Goal: Transaction & Acquisition: Download file/media

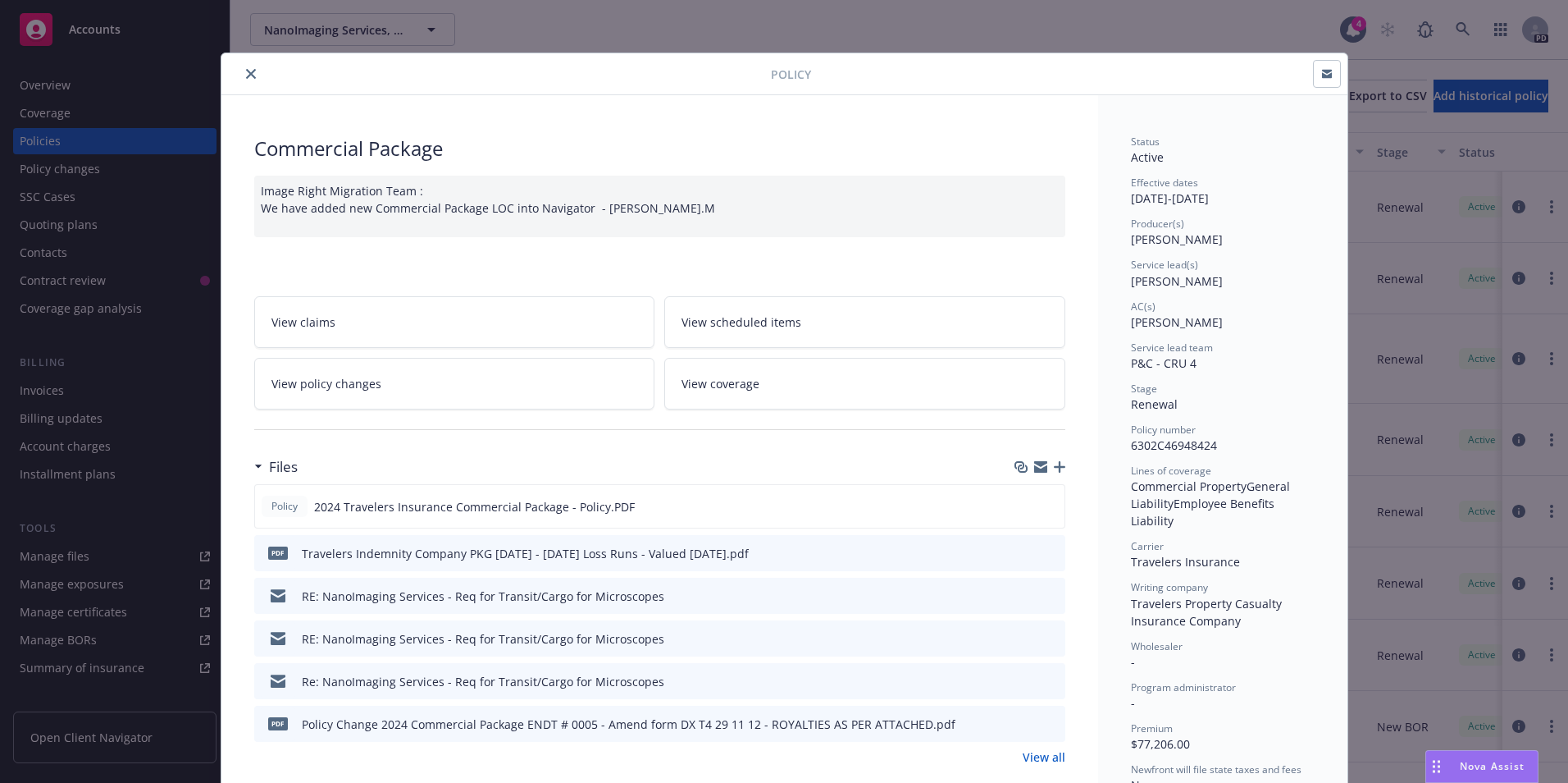
click at [244, 66] on button "close" at bounding box center [250, 74] width 19 height 19
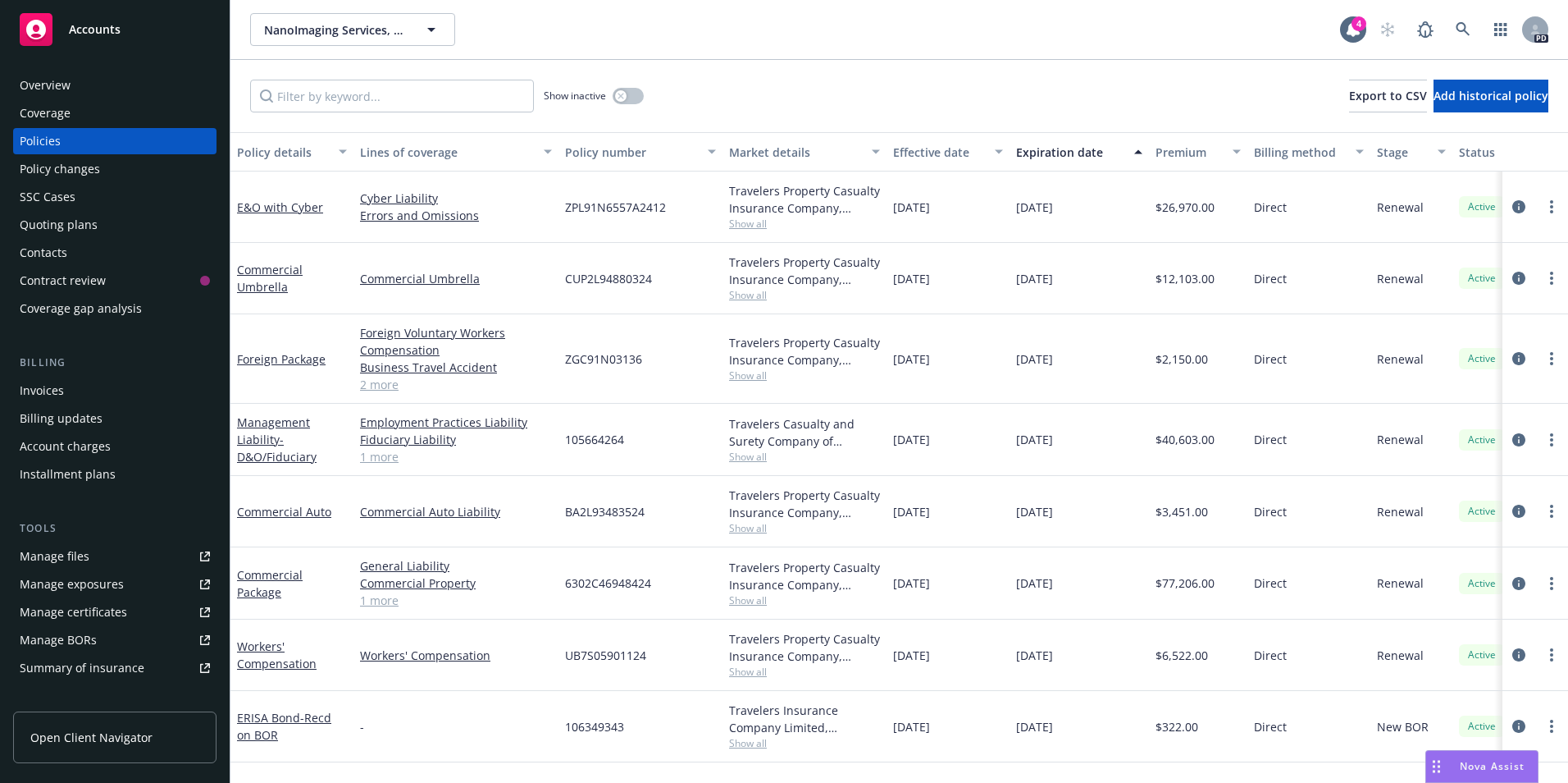
click at [110, 27] on span "Accounts" at bounding box center [95, 29] width 52 height 13
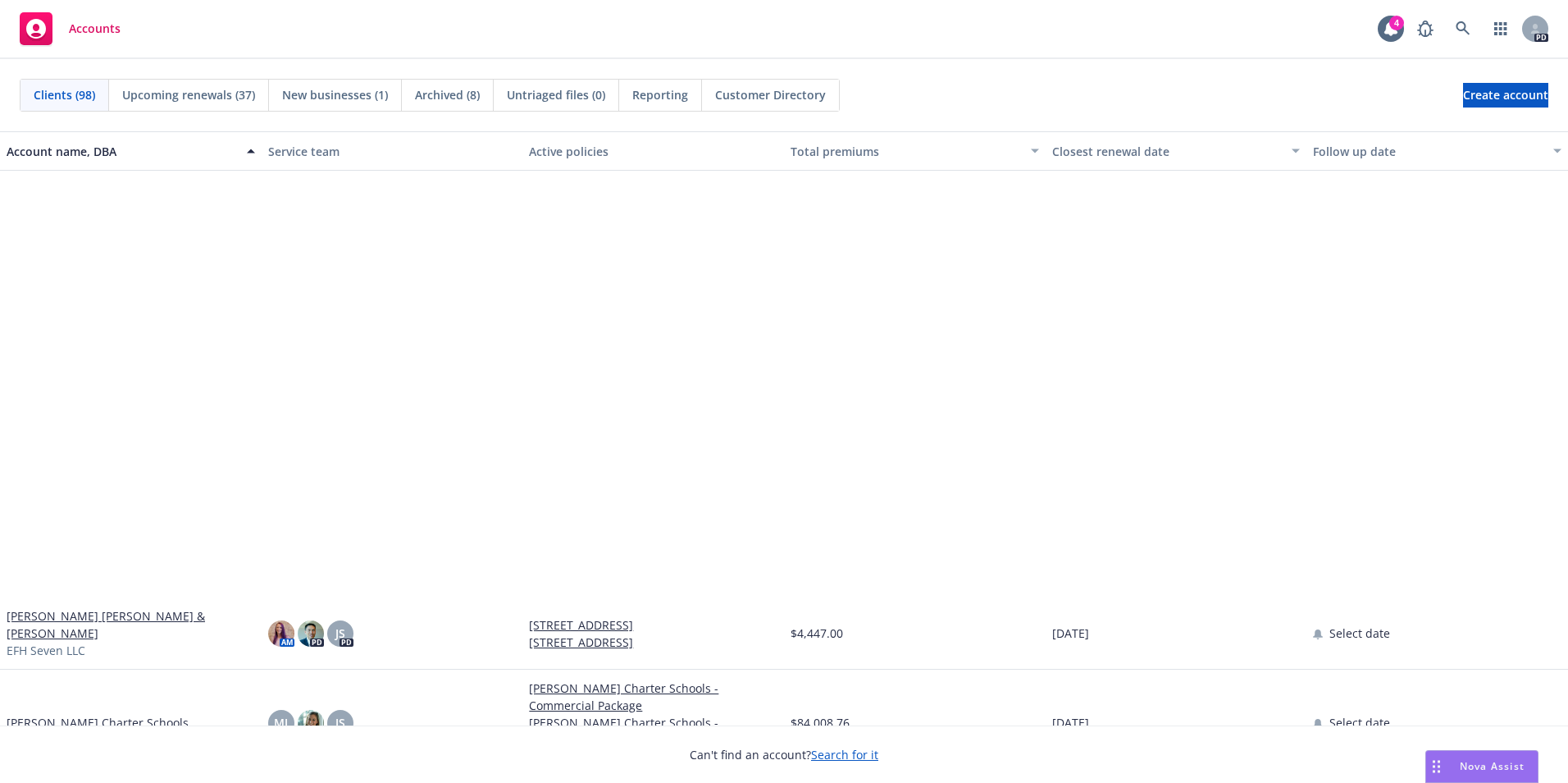
scroll to position [2297, 0]
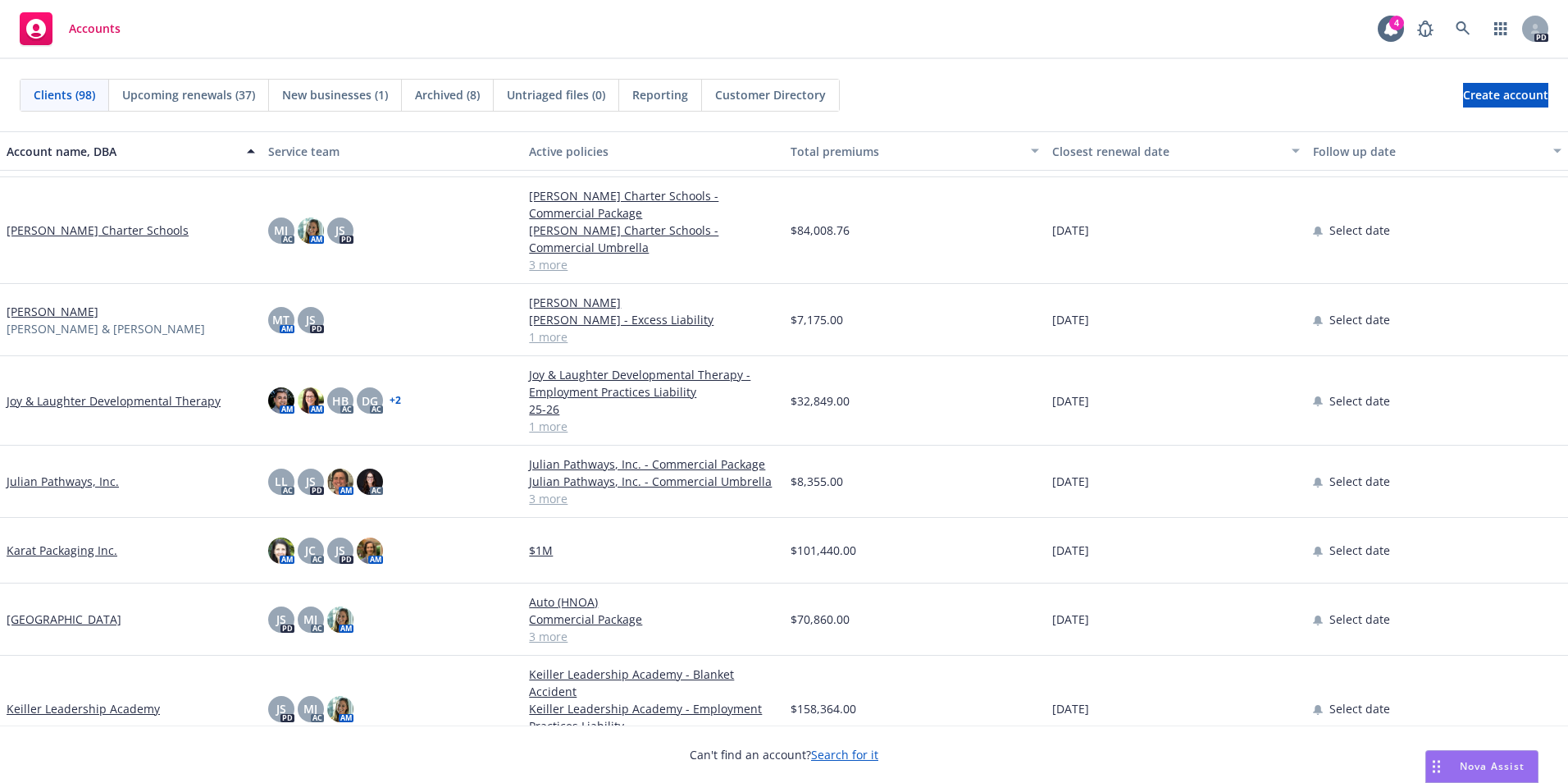
click at [66, 224] on link "[PERSON_NAME] Charter Schools" at bounding box center [97, 230] width 182 height 18
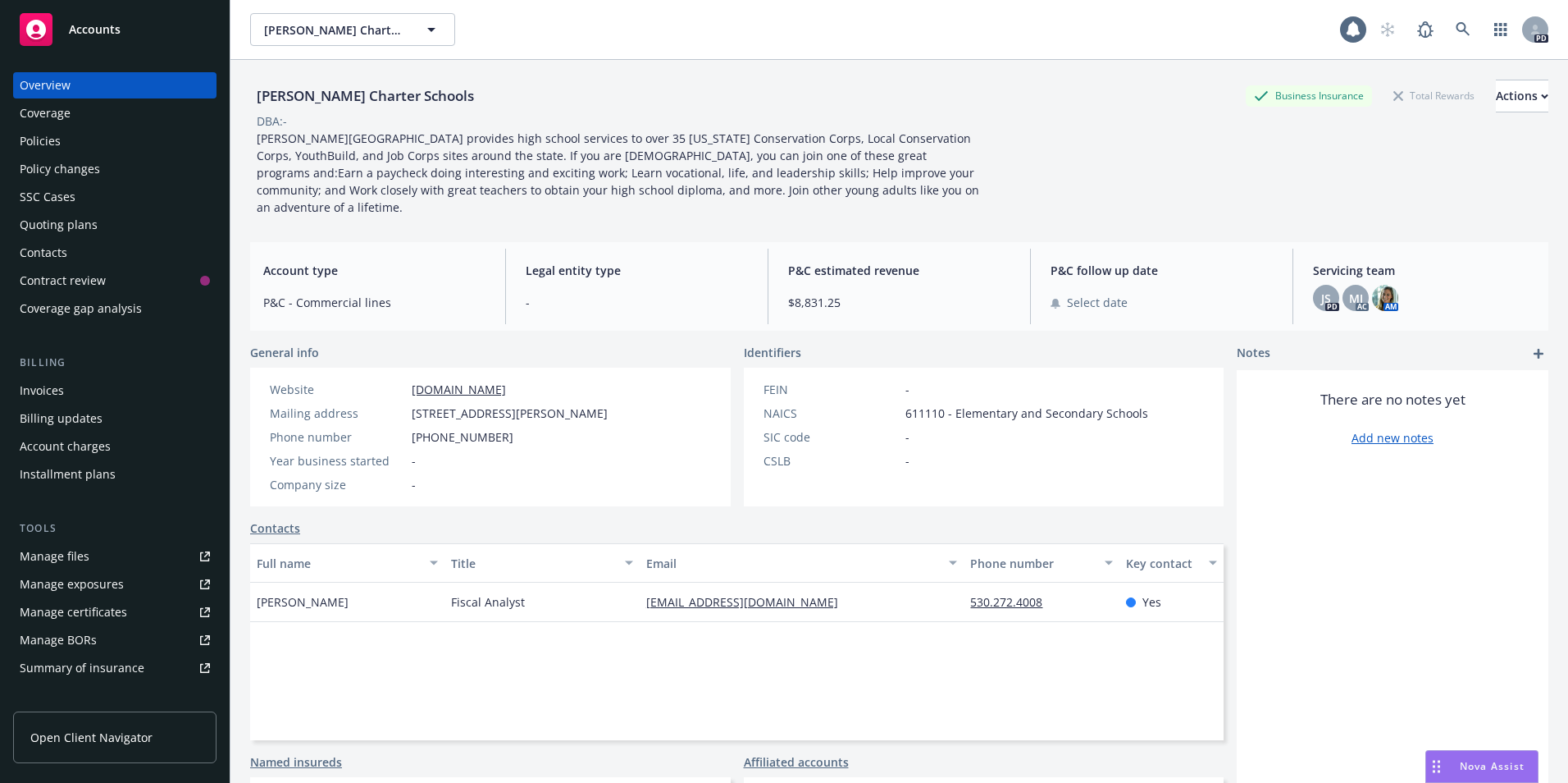
click at [53, 140] on div "Policies" at bounding box center [39, 141] width 41 height 26
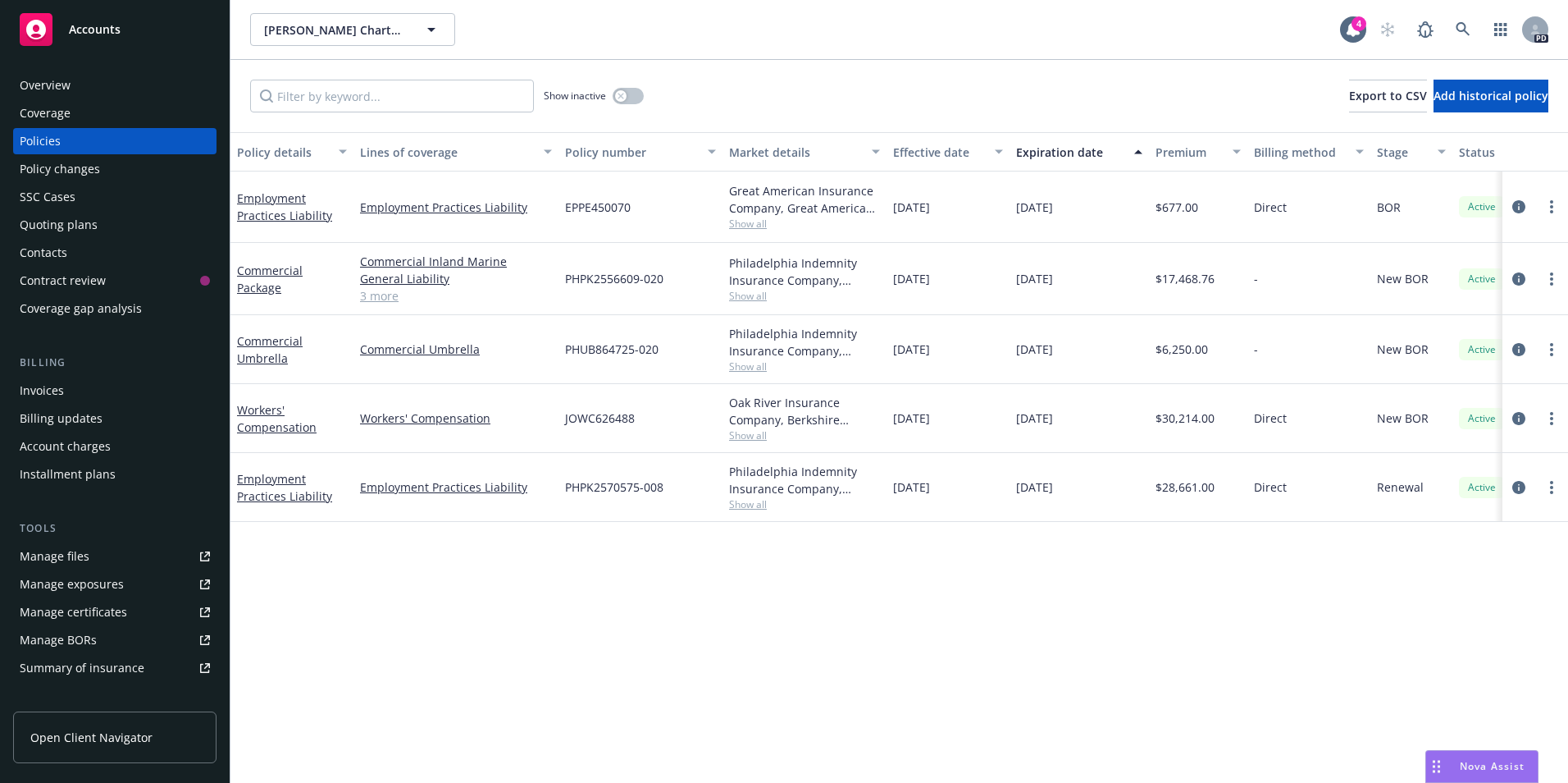
click at [84, 39] on div "Accounts" at bounding box center [114, 29] width 190 height 32
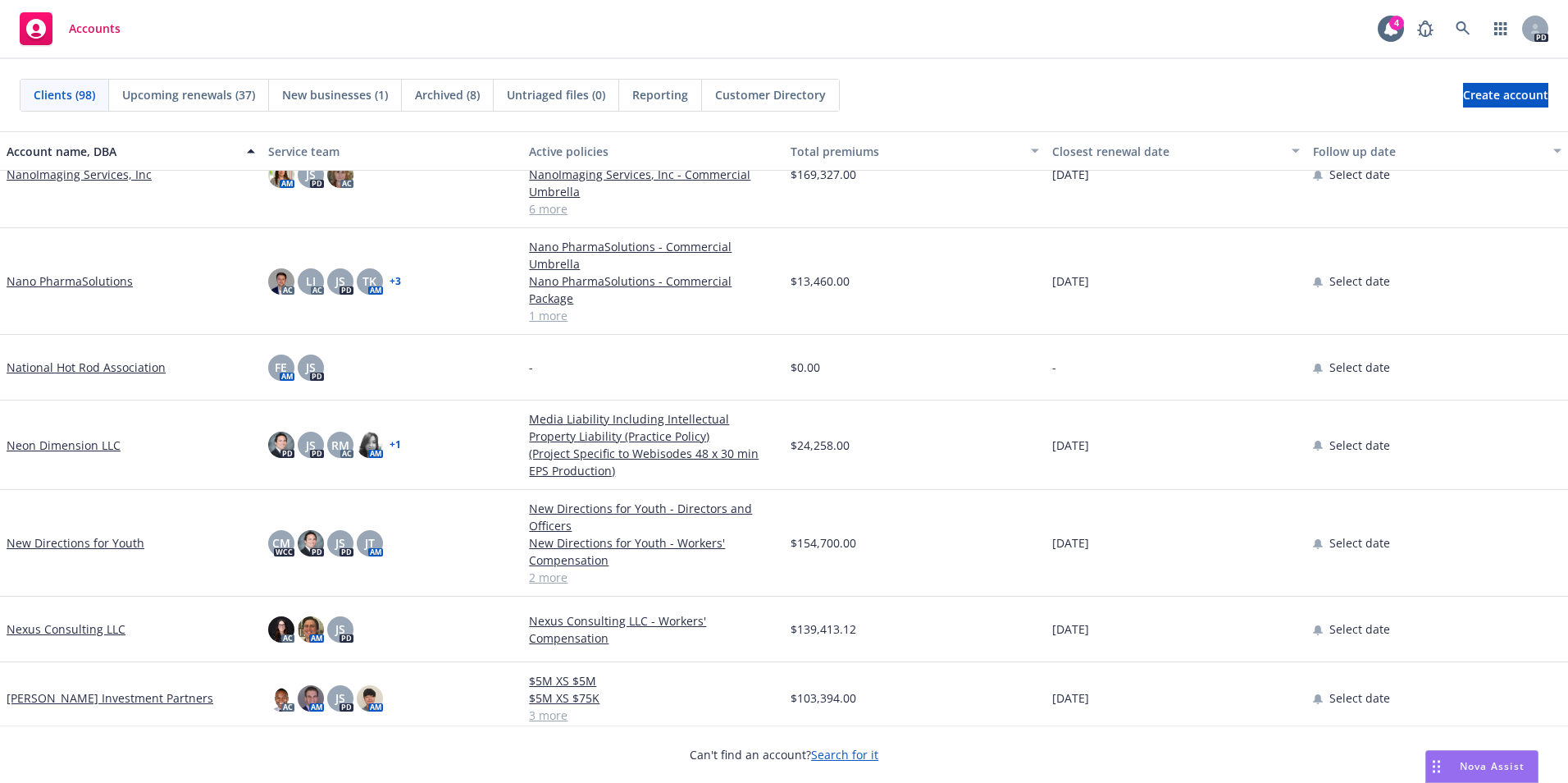
scroll to position [3282, 0]
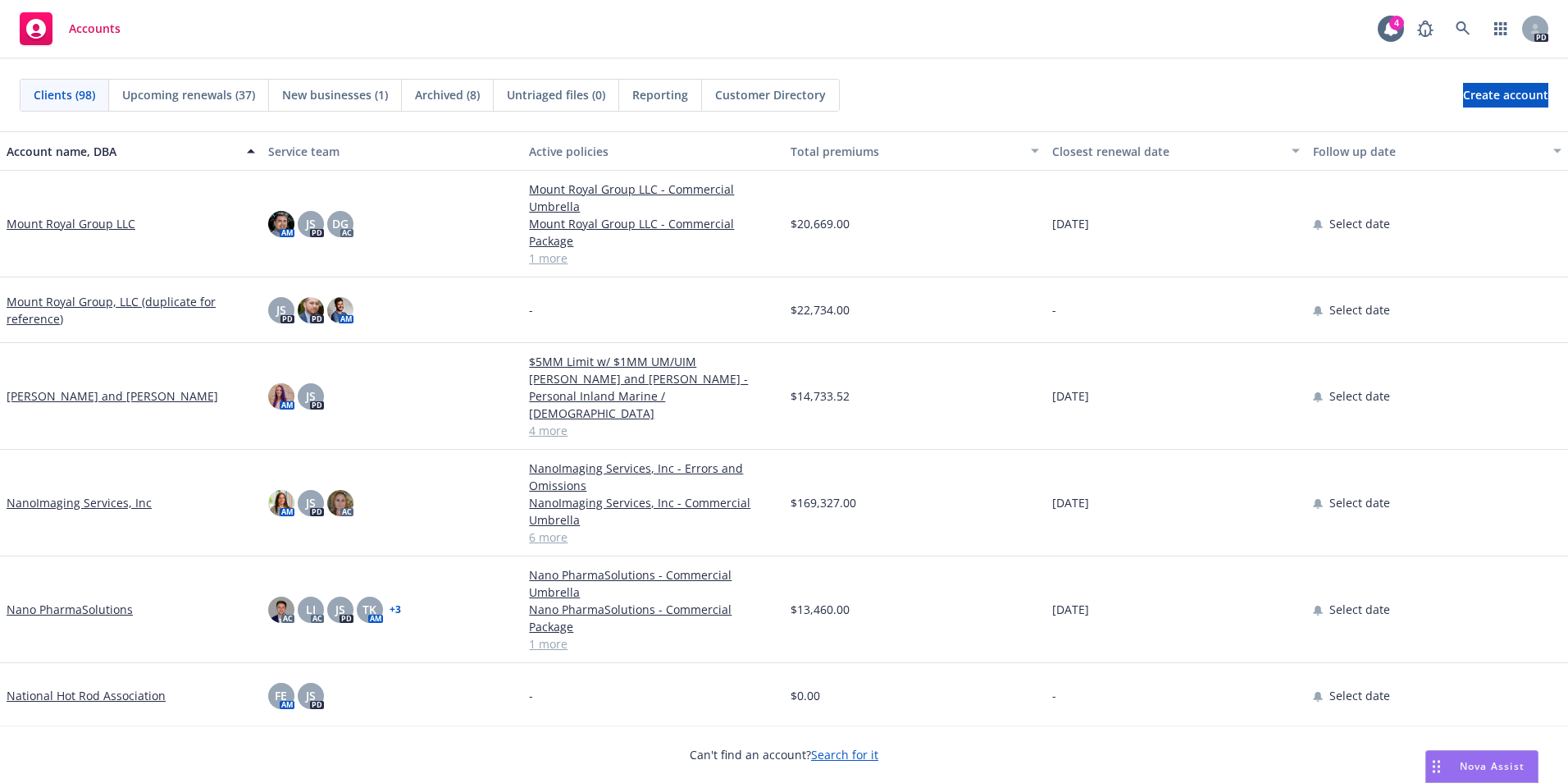
click at [67, 494] on link "NanoImaging Services, Inc" at bounding box center [79, 503] width 145 height 18
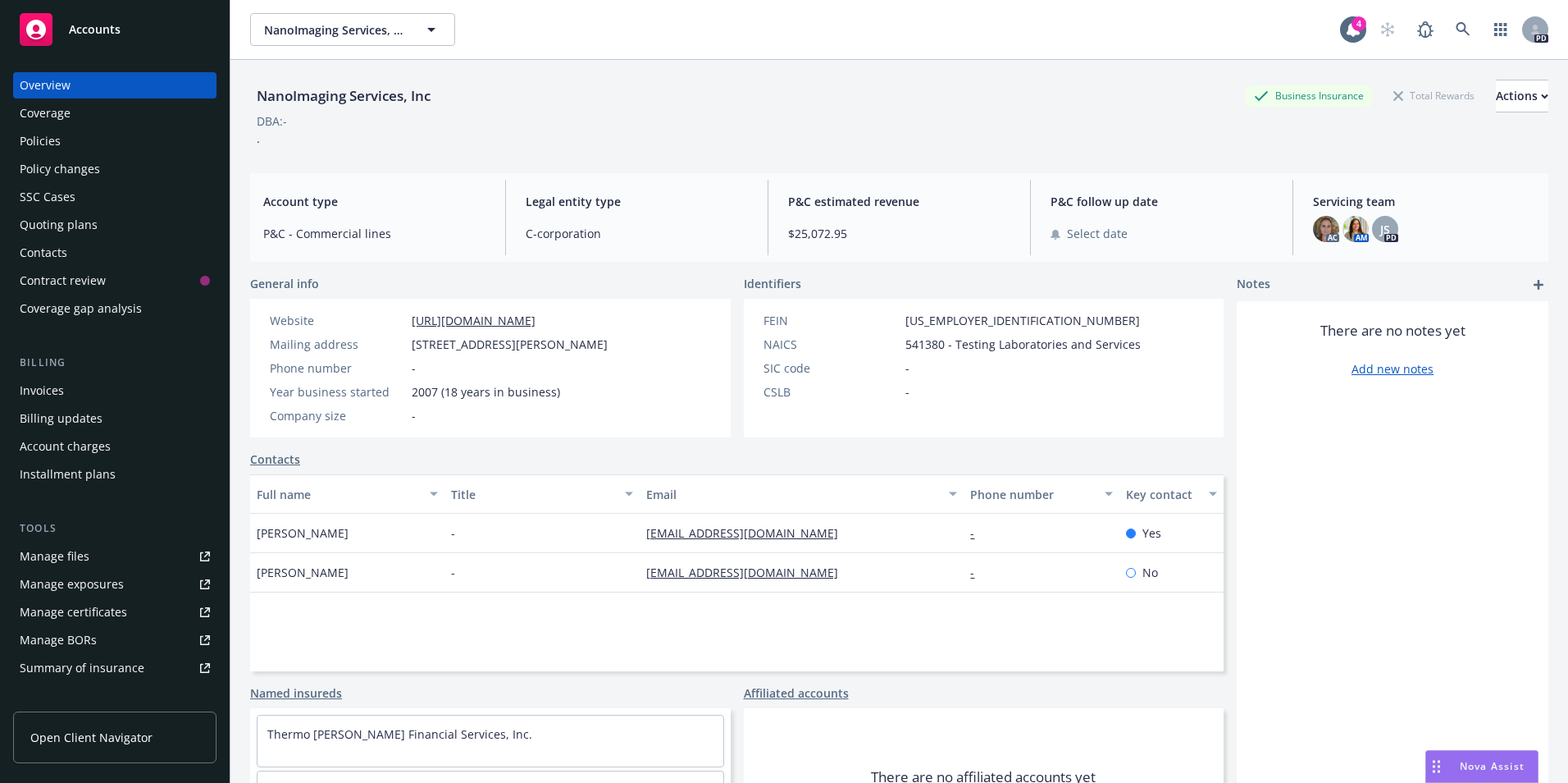
click at [57, 149] on div "Policies" at bounding box center [39, 141] width 41 height 26
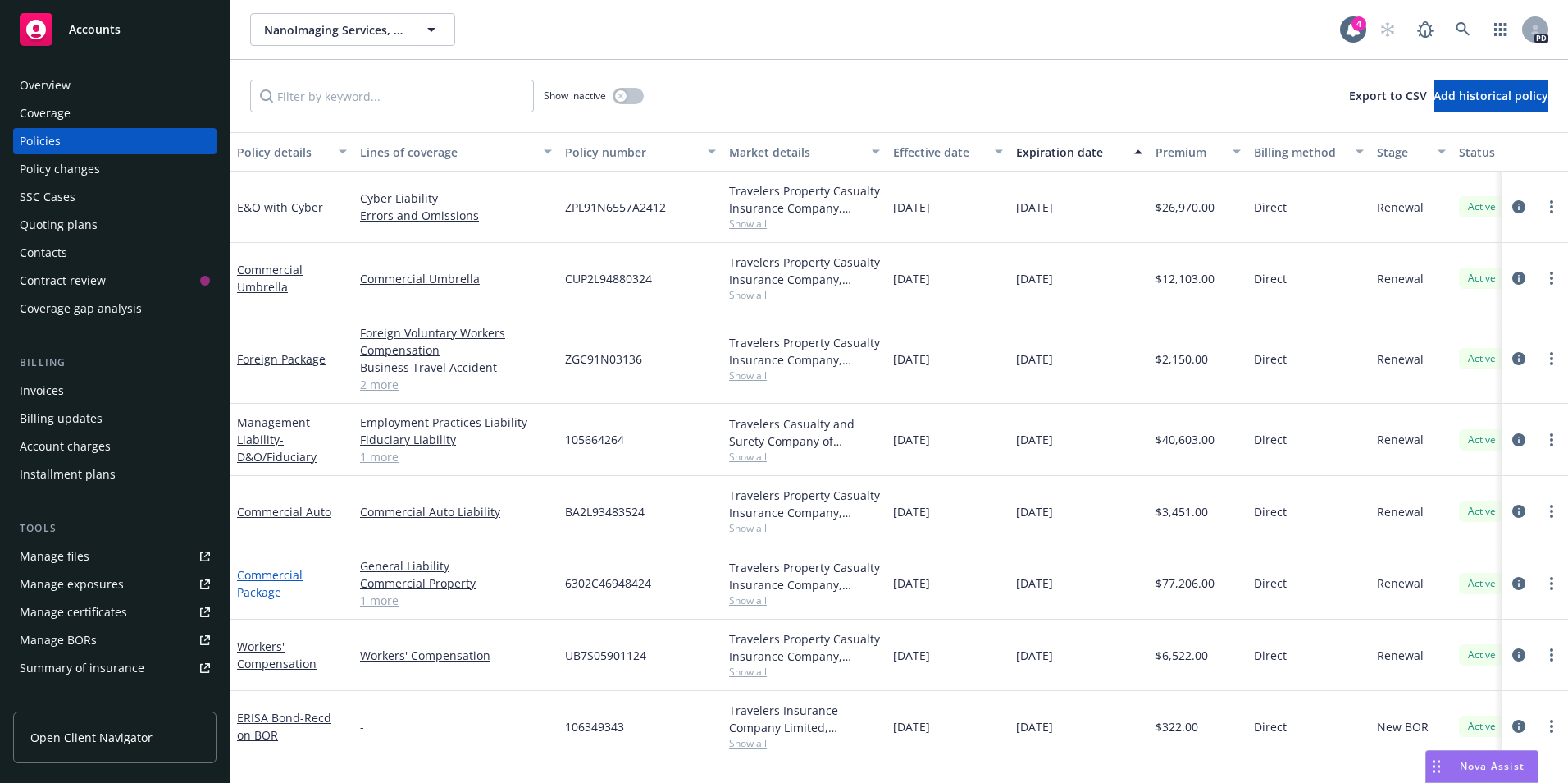
click at [271, 575] on link "Commercial Package" at bounding box center [270, 582] width 66 height 32
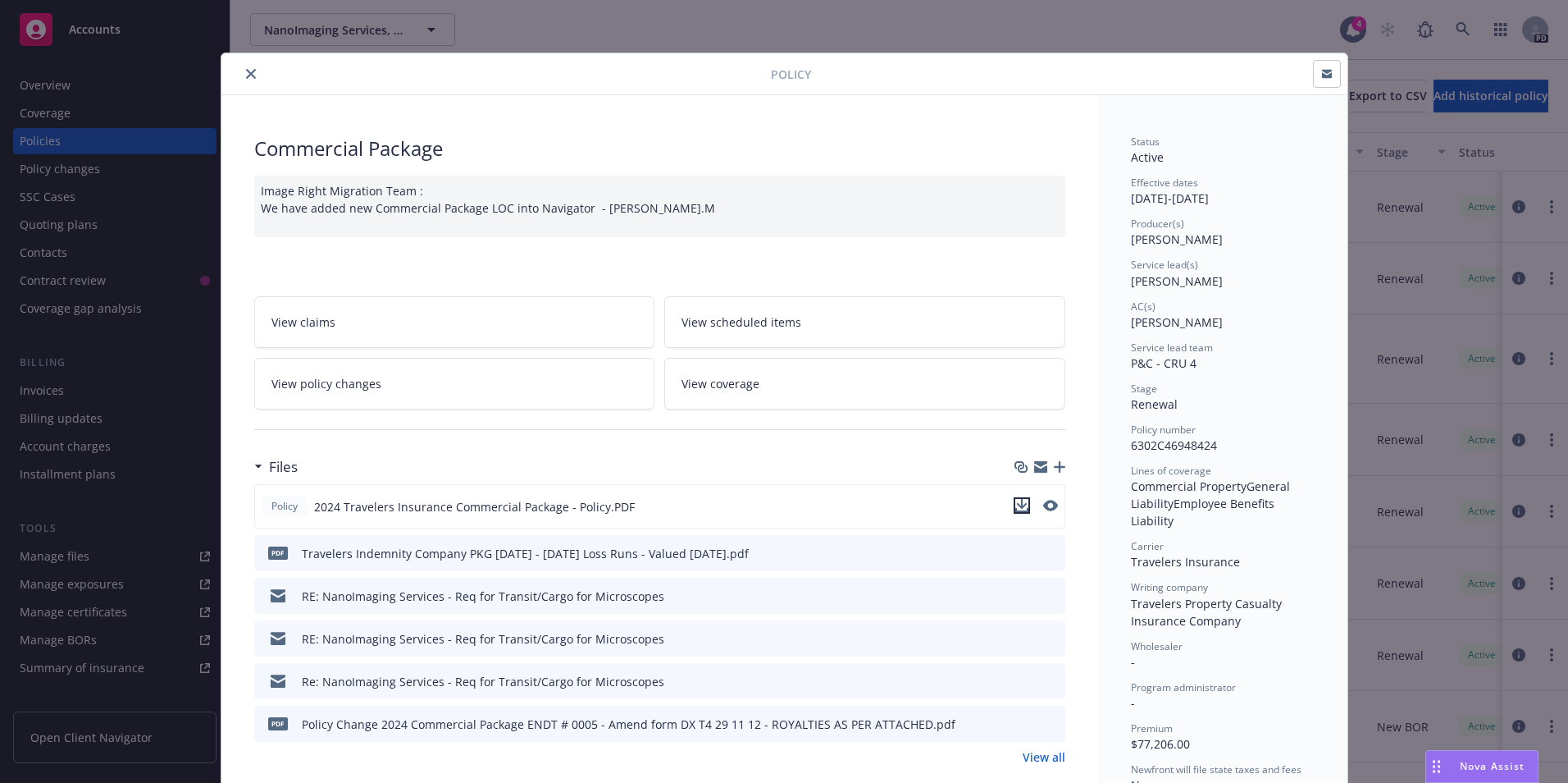
click at [1016, 504] on icon "download file" at bounding box center [1022, 505] width 13 height 13
